Goal: Information Seeking & Learning: Learn about a topic

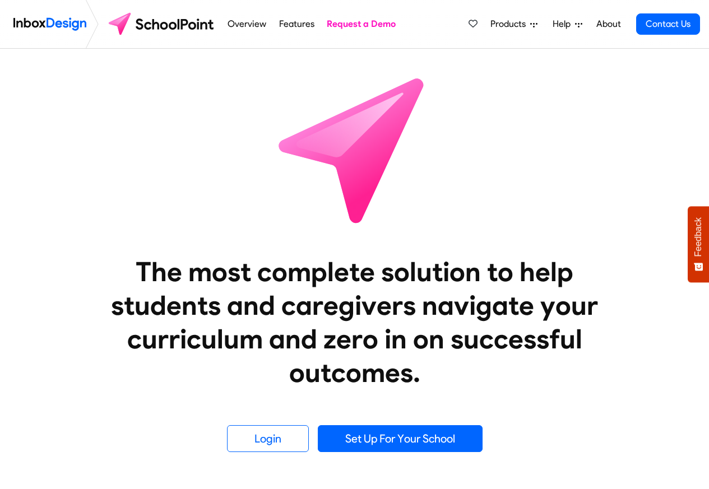
click at [505, 25] on span "Products" at bounding box center [510, 23] width 40 height 13
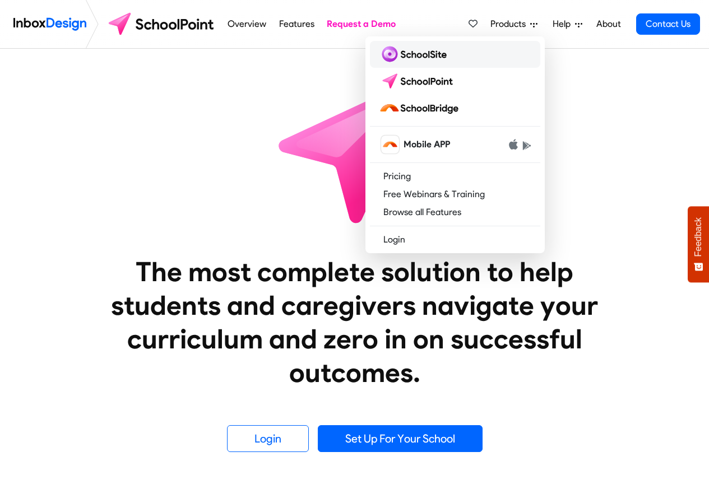
click at [402, 54] on img at bounding box center [415, 54] width 72 height 18
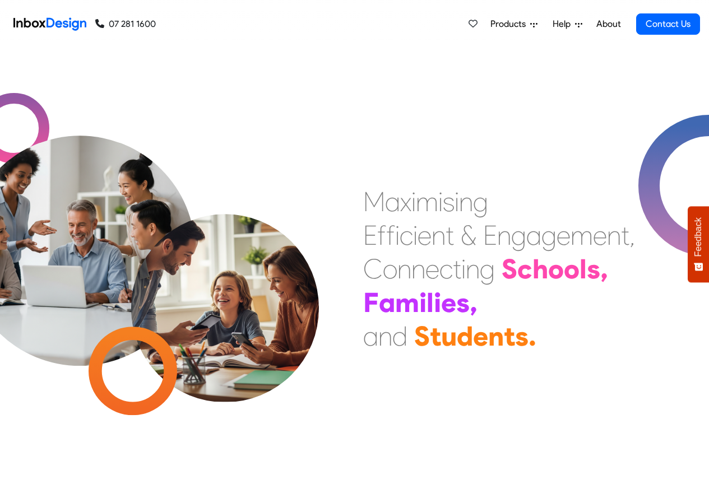
click at [505, 25] on span "Products" at bounding box center [510, 23] width 40 height 13
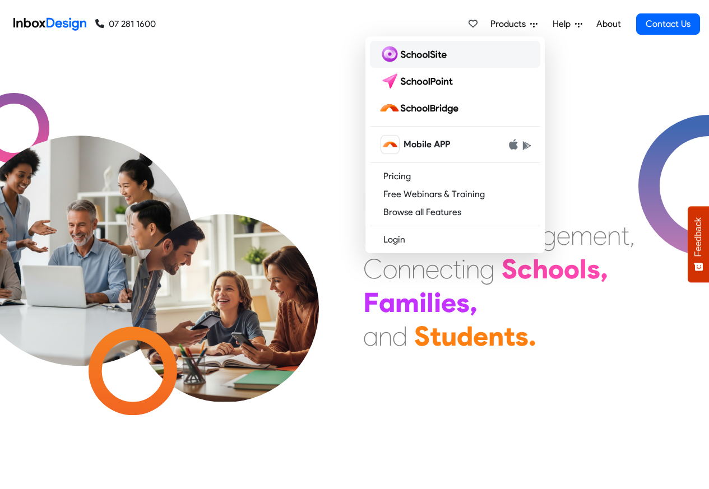
click at [396, 55] on img at bounding box center [415, 54] width 72 height 18
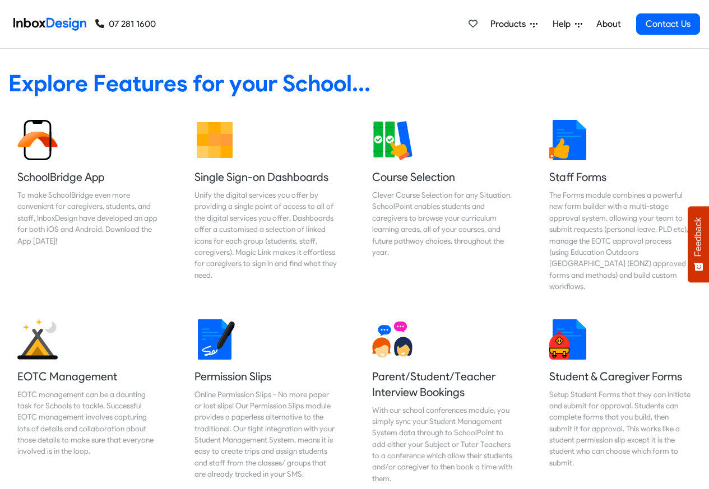
scroll to position [471, 0]
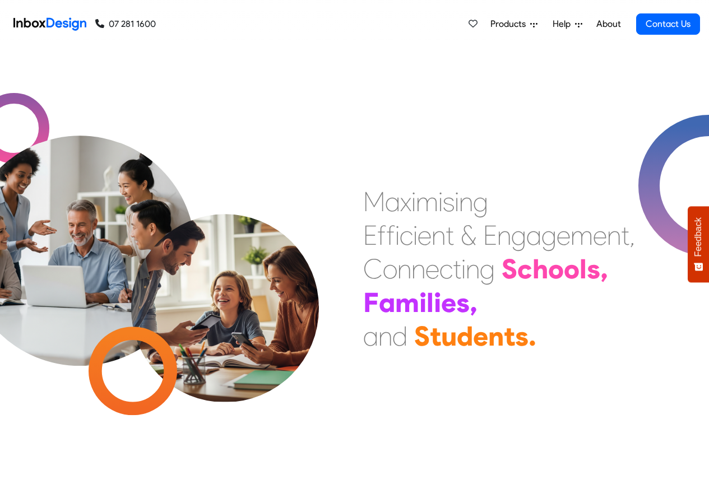
click at [508, 25] on span "Products" at bounding box center [510, 23] width 40 height 13
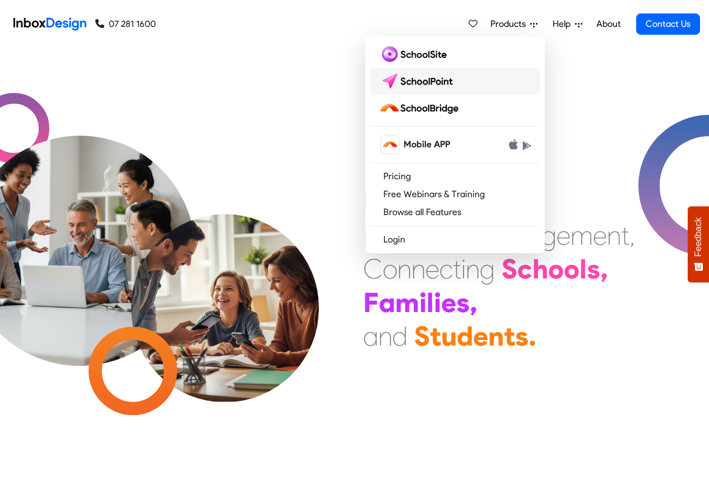
click at [419, 81] on img at bounding box center [418, 81] width 79 height 18
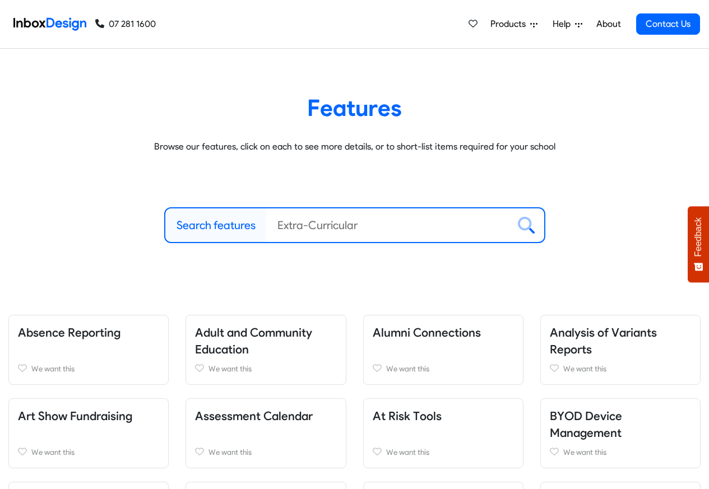
click at [221, 226] on label "Search features" at bounding box center [216, 225] width 79 height 17
click at [266, 226] on input "Search features" at bounding box center [387, 225] width 243 height 34
paste input "SchoolSite SchoolPoint SchoolBridge"
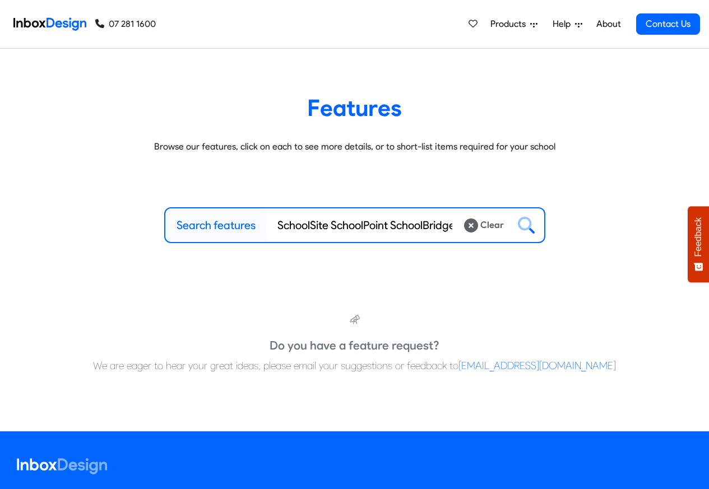
type input "SchoolSite SchoolPoint SchoolBridge"
click at [521, 226] on icon at bounding box center [526, 225] width 17 height 17
click at [508, 208] on button at bounding box center [526, 225] width 36 height 34
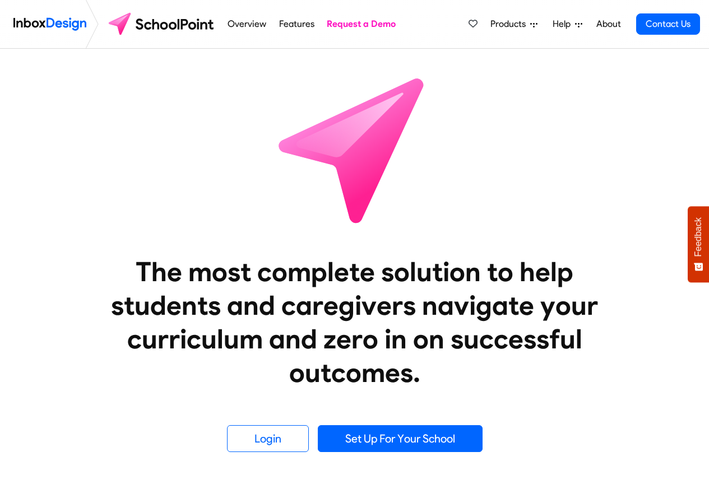
click at [508, 23] on span "Products" at bounding box center [510, 23] width 40 height 13
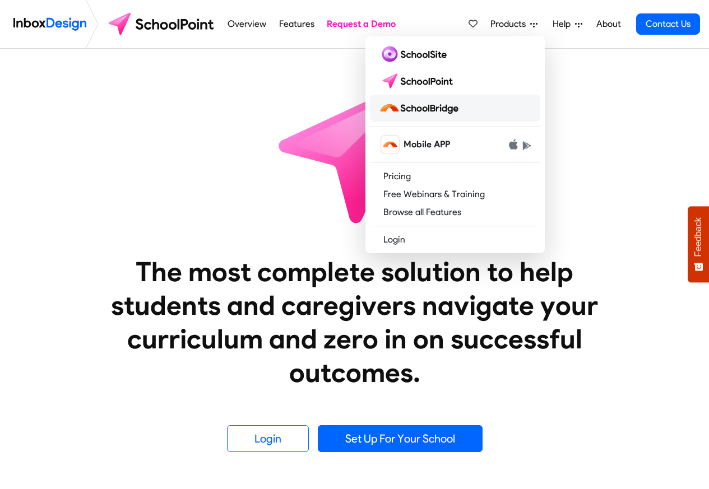
click at [410, 109] on img at bounding box center [421, 108] width 84 height 18
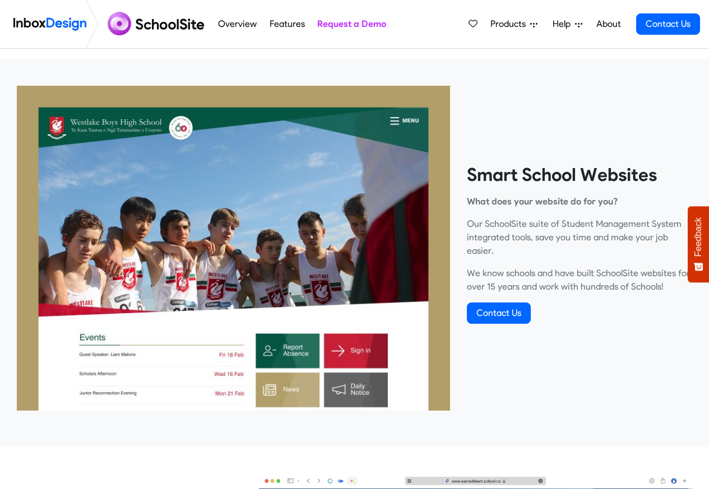
scroll to position [403, 0]
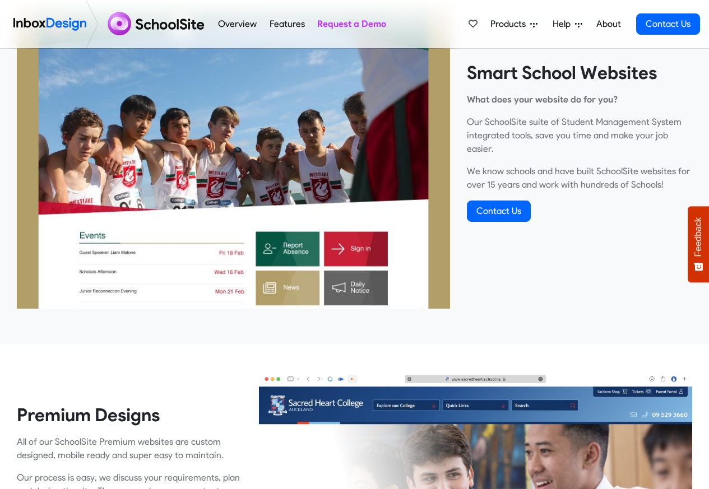
click at [606, 24] on link "About" at bounding box center [608, 24] width 31 height 22
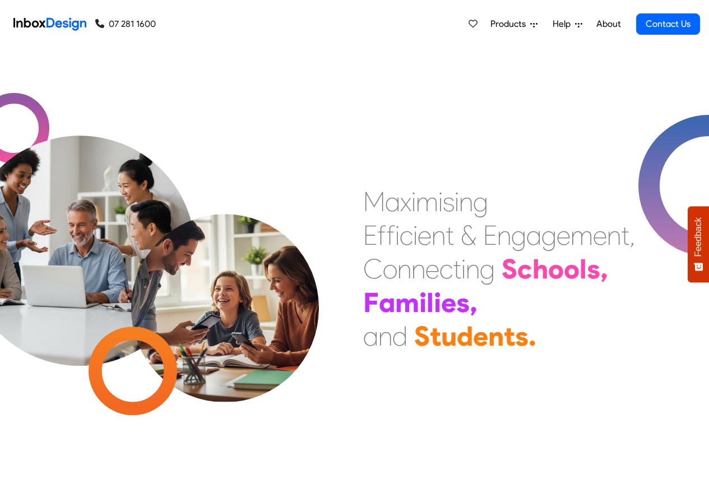
scroll to position [431, 0]
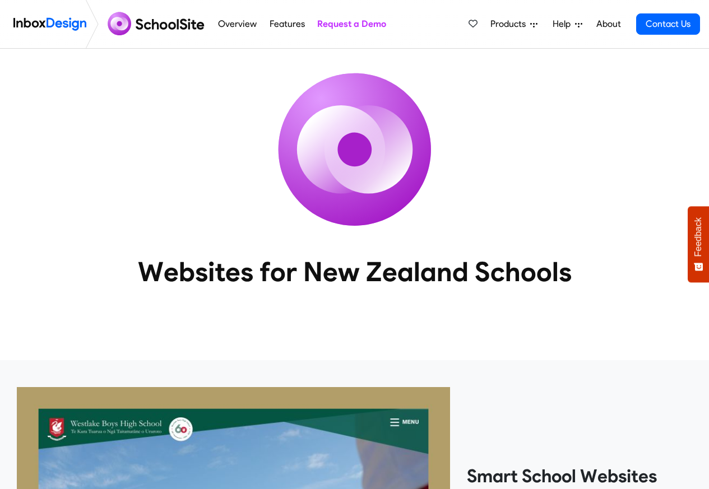
scroll to position [965, 0]
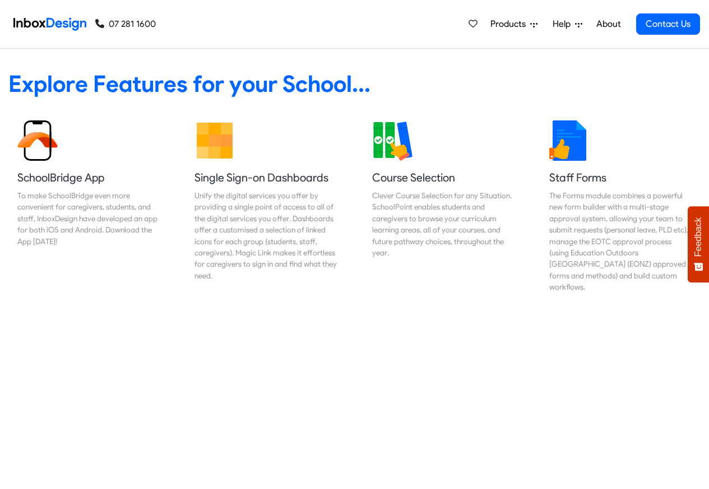
scroll to position [471, 0]
